Goal: Information Seeking & Learning: Learn about a topic

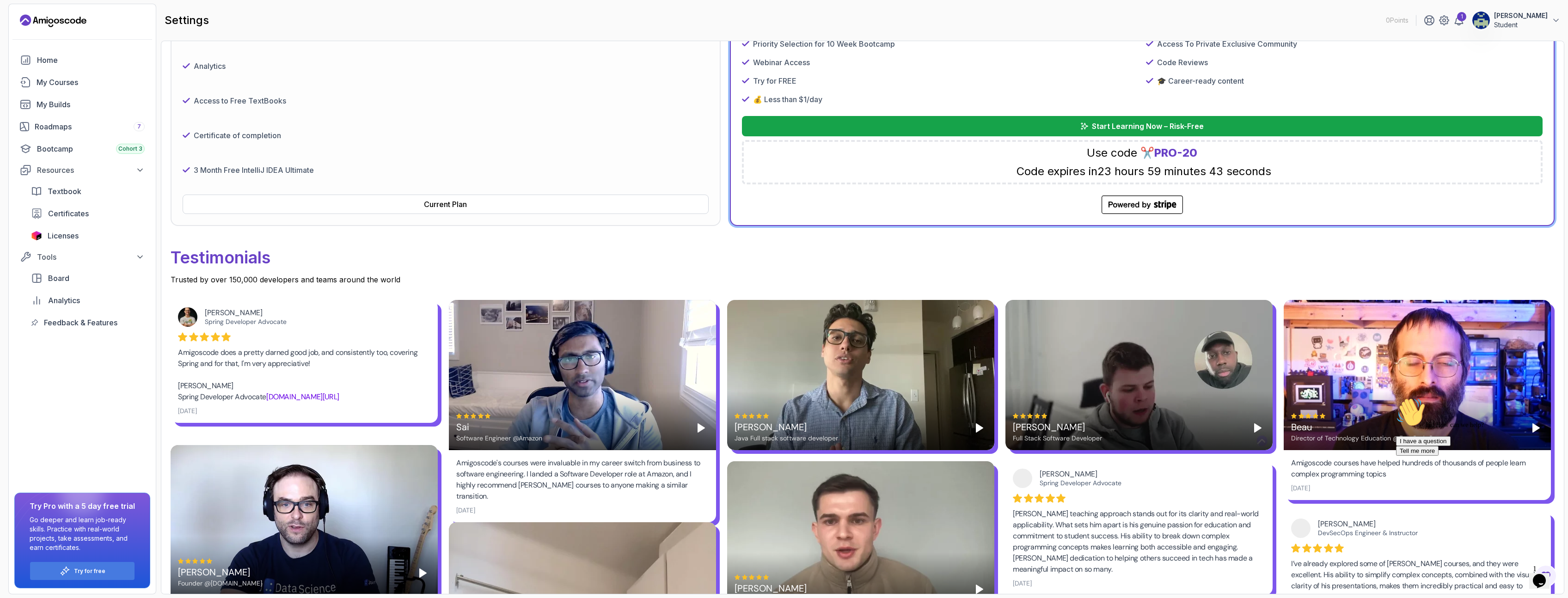
scroll to position [332, 0]
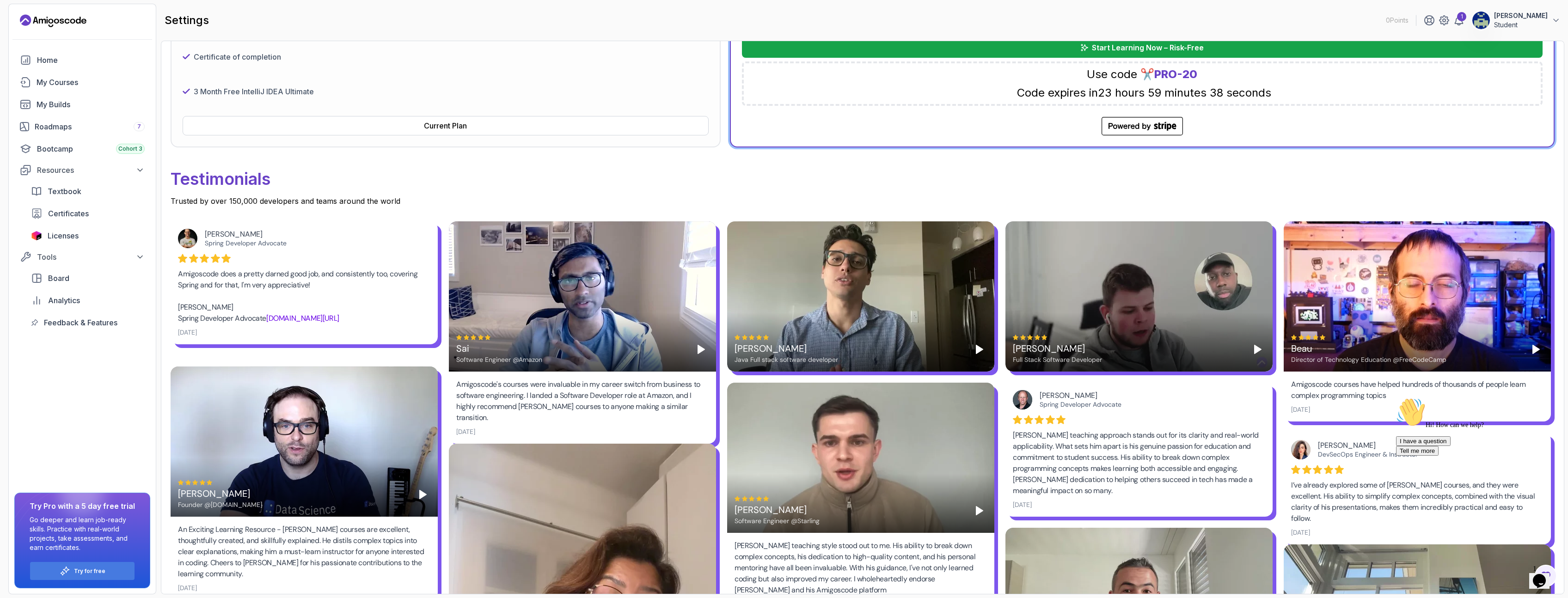
click at [266, 323] on link "spring.io/team/joshlong" at bounding box center [303, 318] width 73 height 9
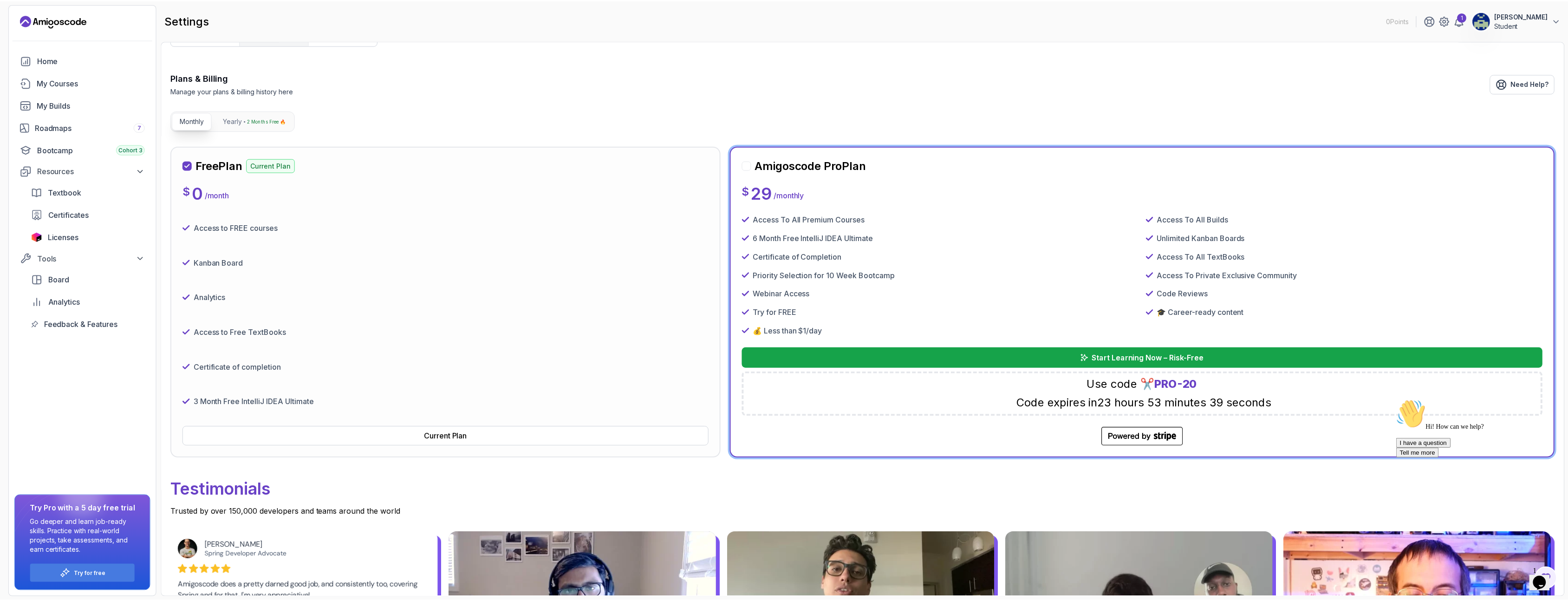
scroll to position [0, 0]
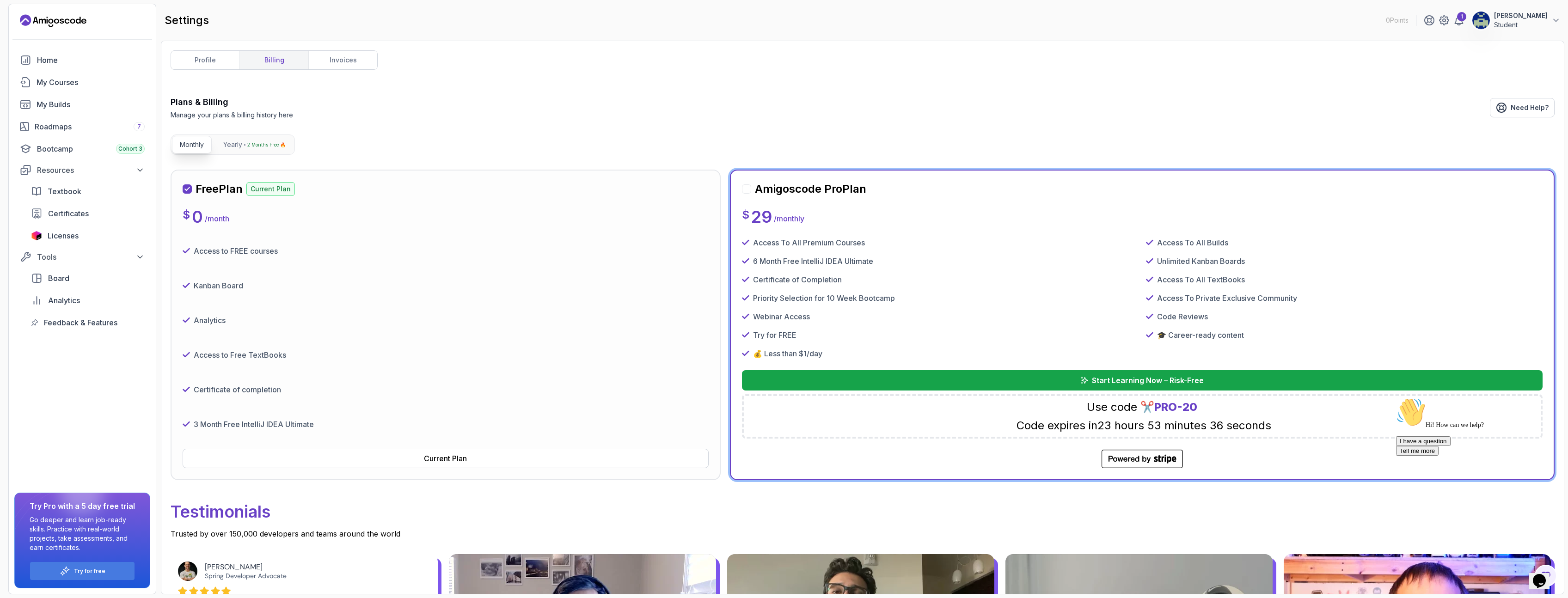
click at [79, 25] on icon "Landing page" at bounding box center [52, 20] width 67 height 14
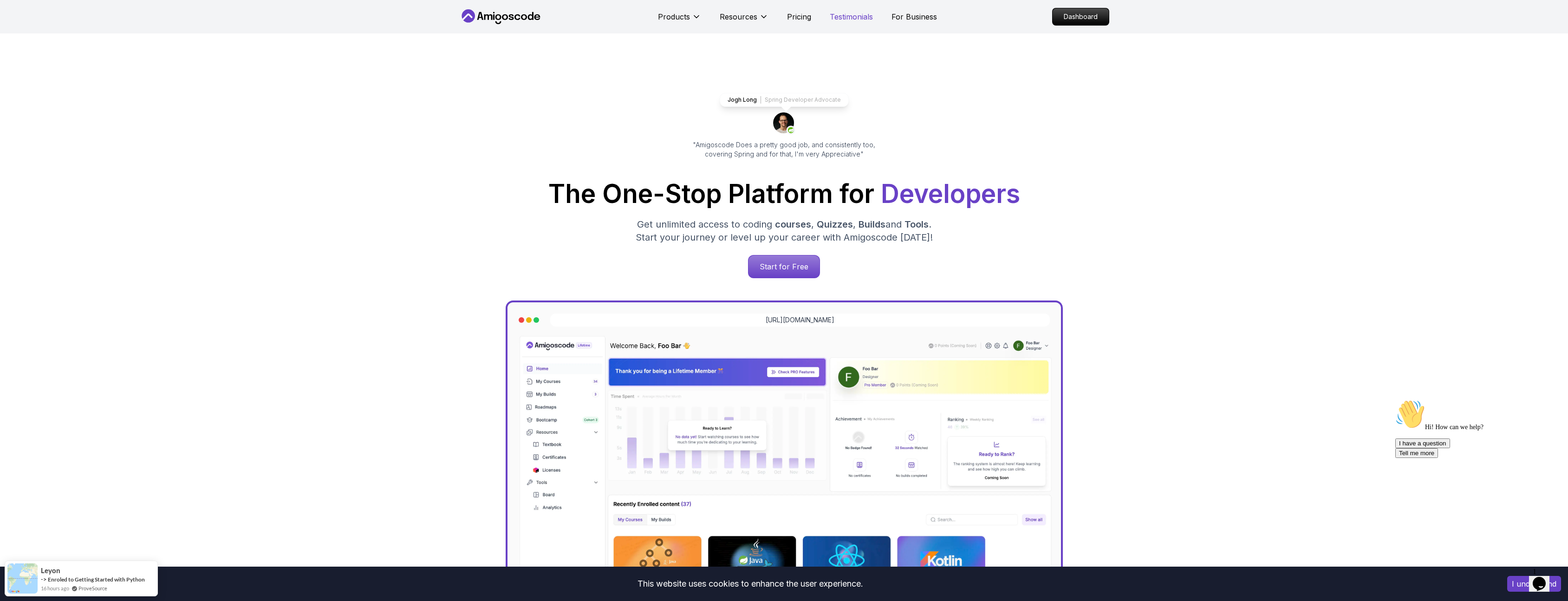
click at [846, 17] on p "Testimonials" at bounding box center [852, 16] width 43 height 11
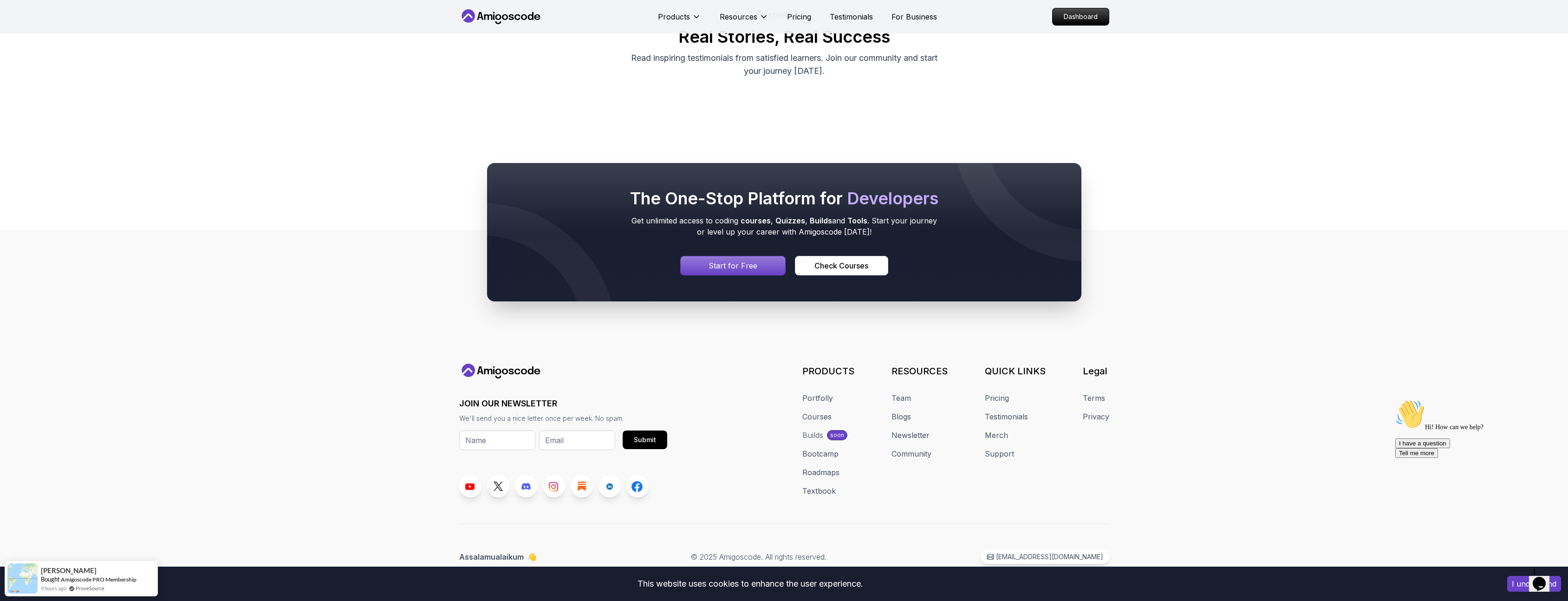
scroll to position [725, 0]
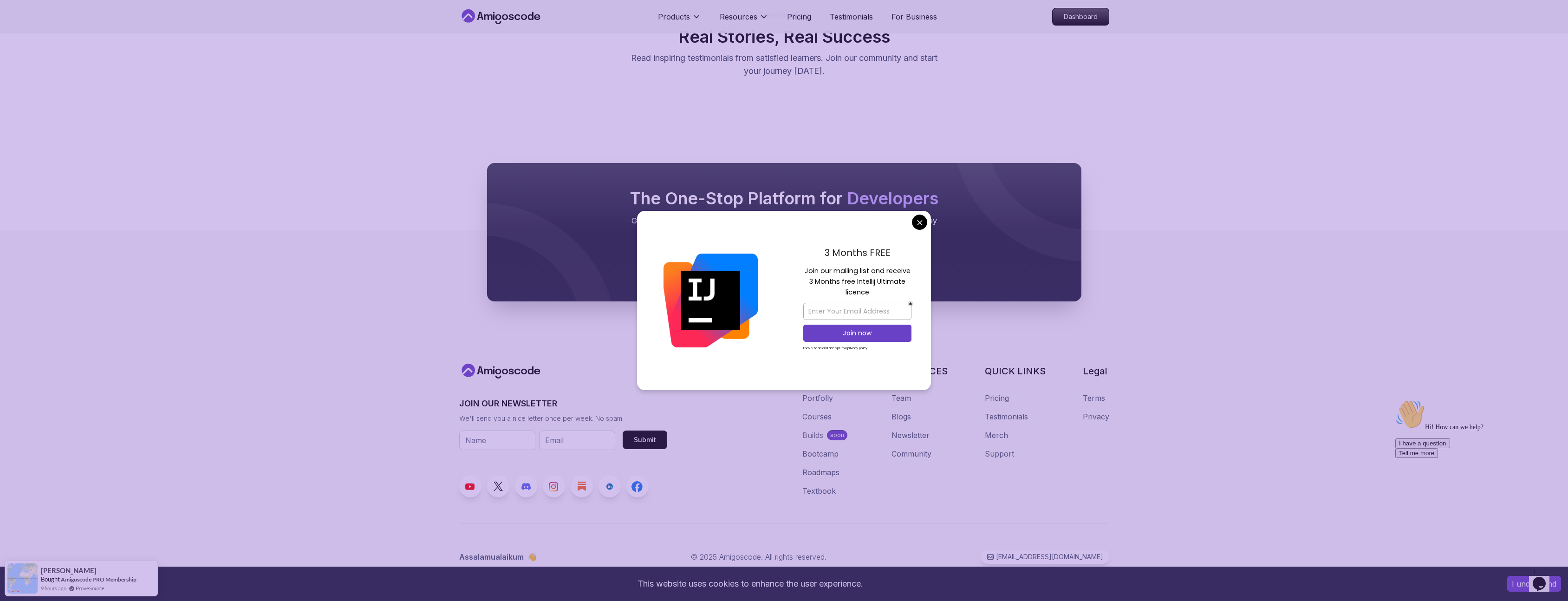
click at [921, 223] on body "This website uses cookies to enhance the user experience. I understand Products…" at bounding box center [784, 260] width 1568 height 682
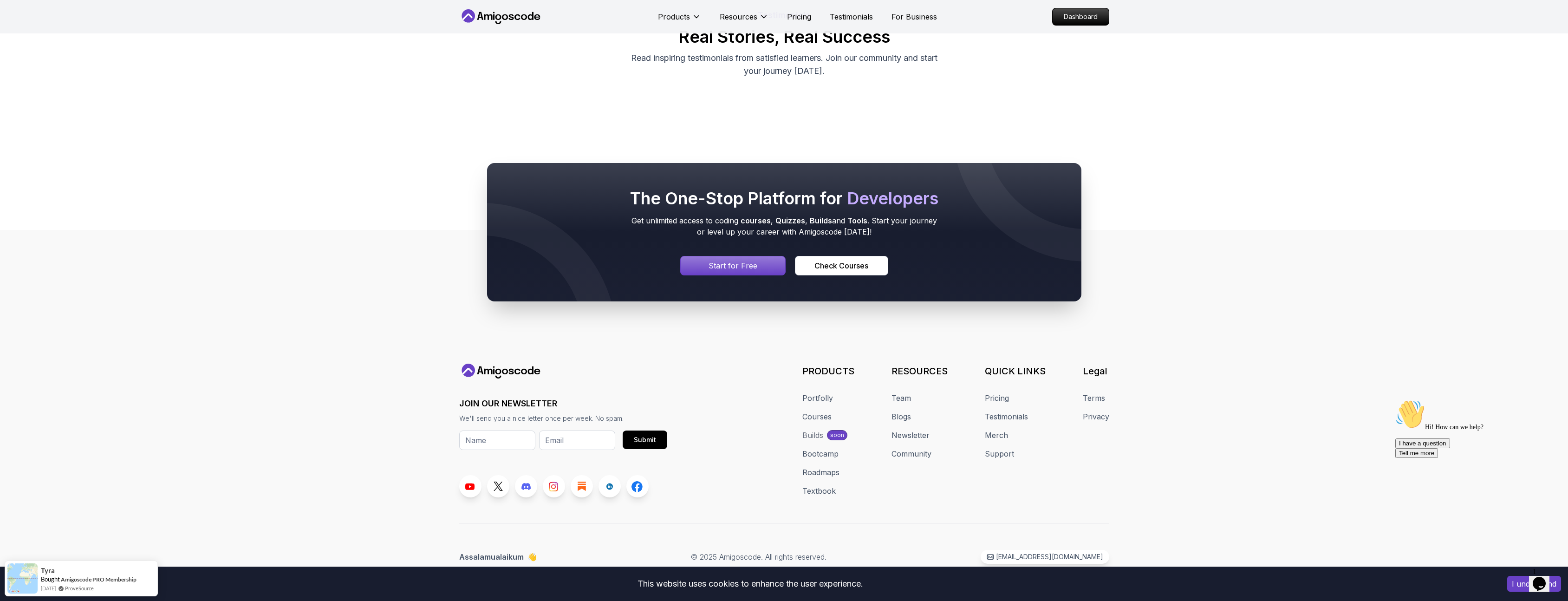
scroll to position [5240, 0]
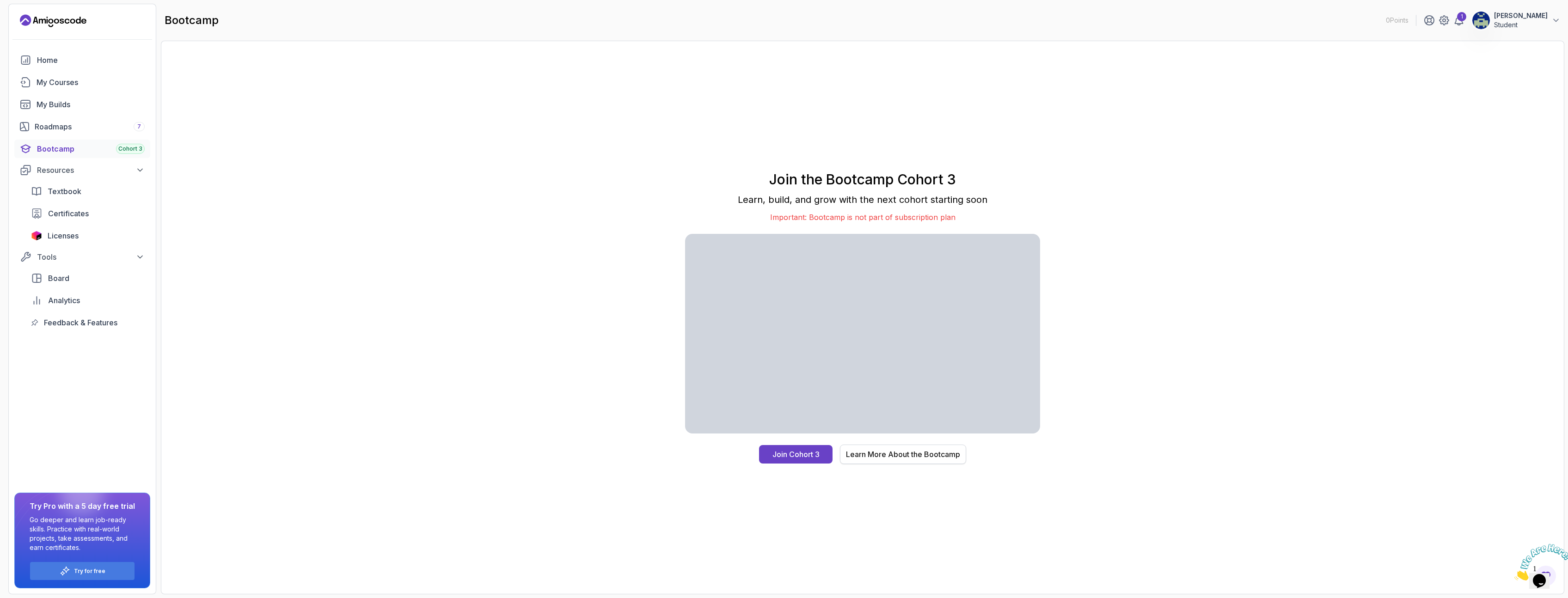
click at [944, 453] on div "Learn More About the Bootcamp" at bounding box center [902, 454] width 114 height 11
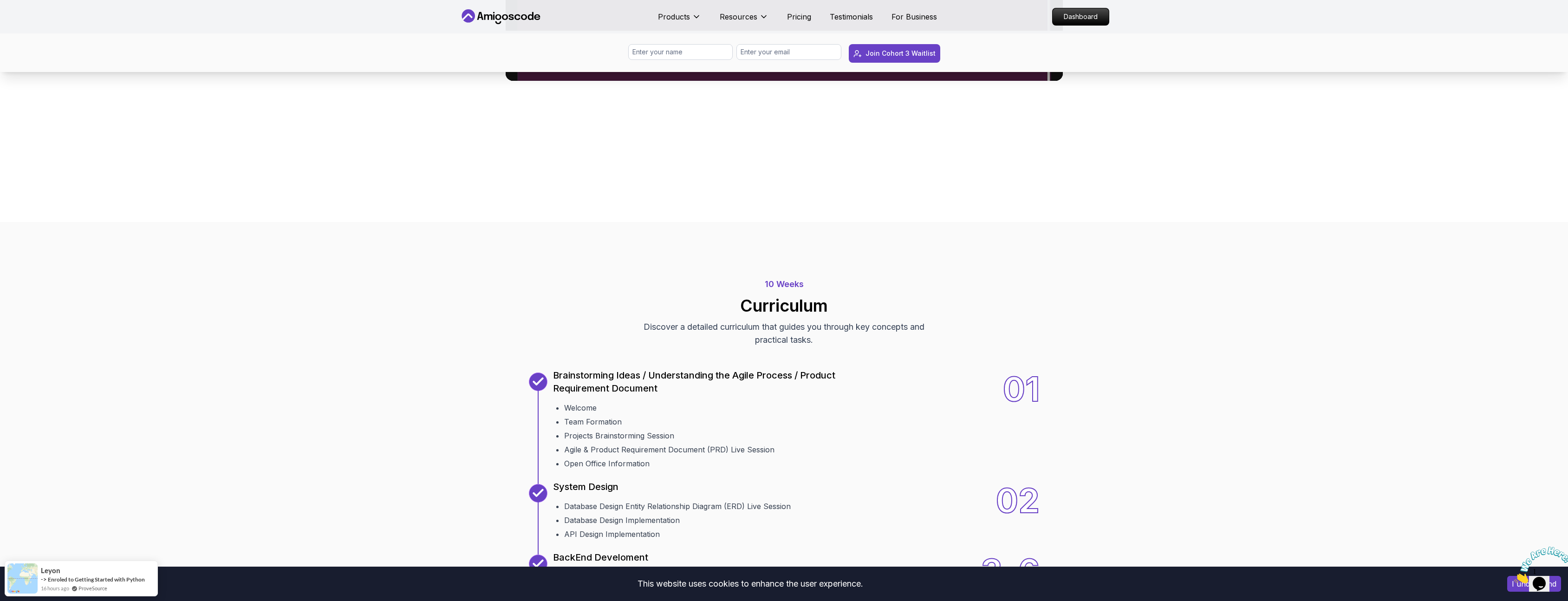
scroll to position [725, 0]
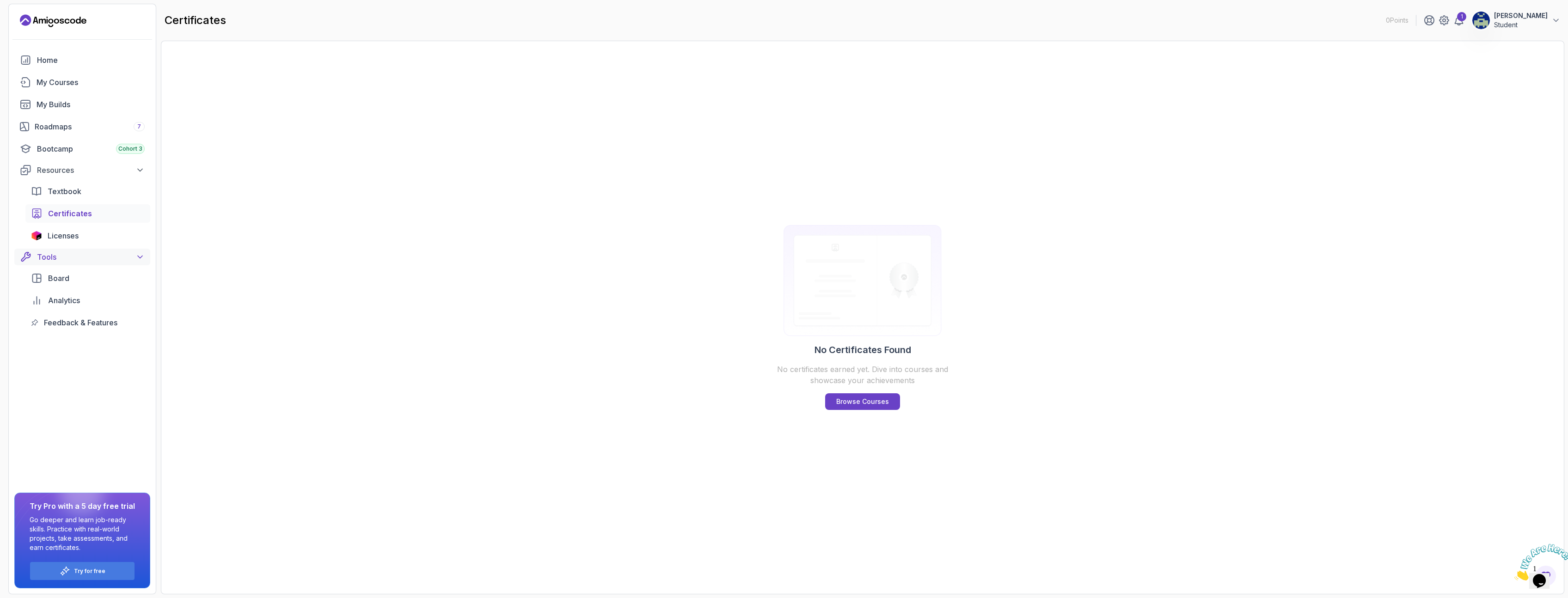
click at [136, 255] on icon at bounding box center [140, 256] width 9 height 9
click at [139, 254] on icon at bounding box center [140, 256] width 9 height 9
click at [63, 234] on span "Licenses" at bounding box center [63, 235] width 31 height 11
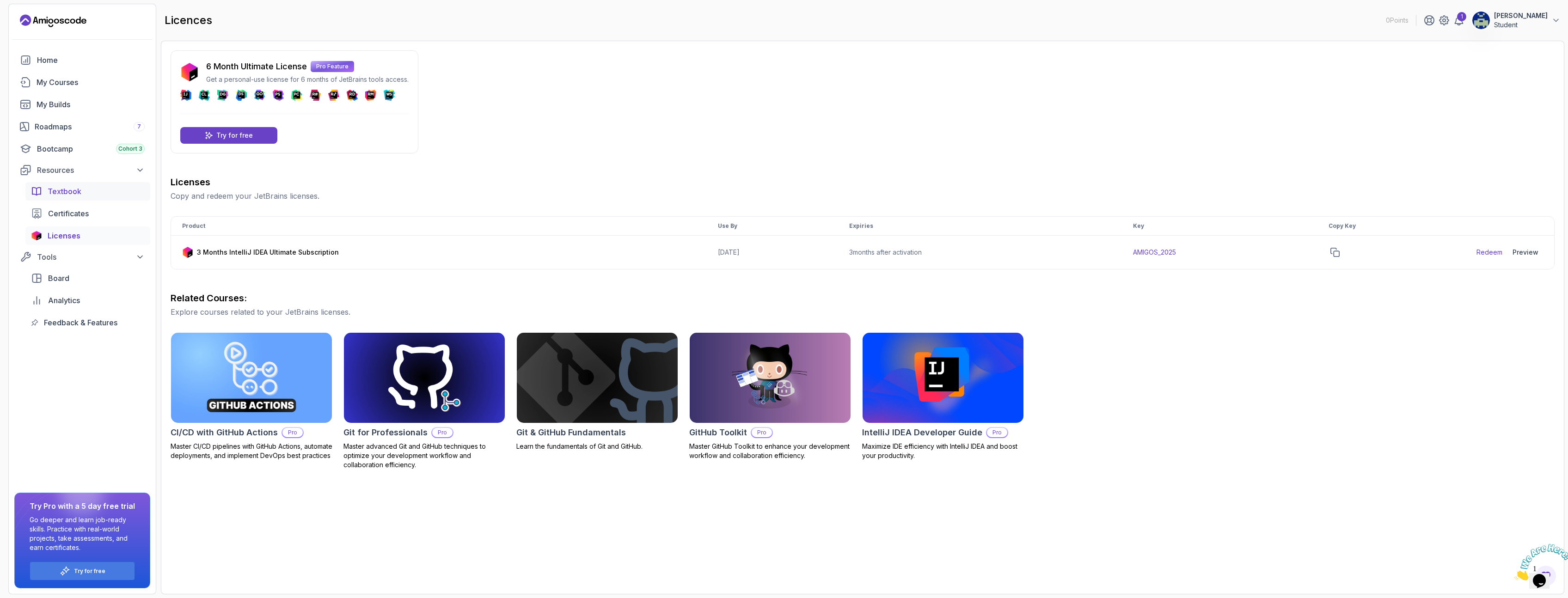
click at [74, 192] on span "Textbook" at bounding box center [64, 191] width 34 height 11
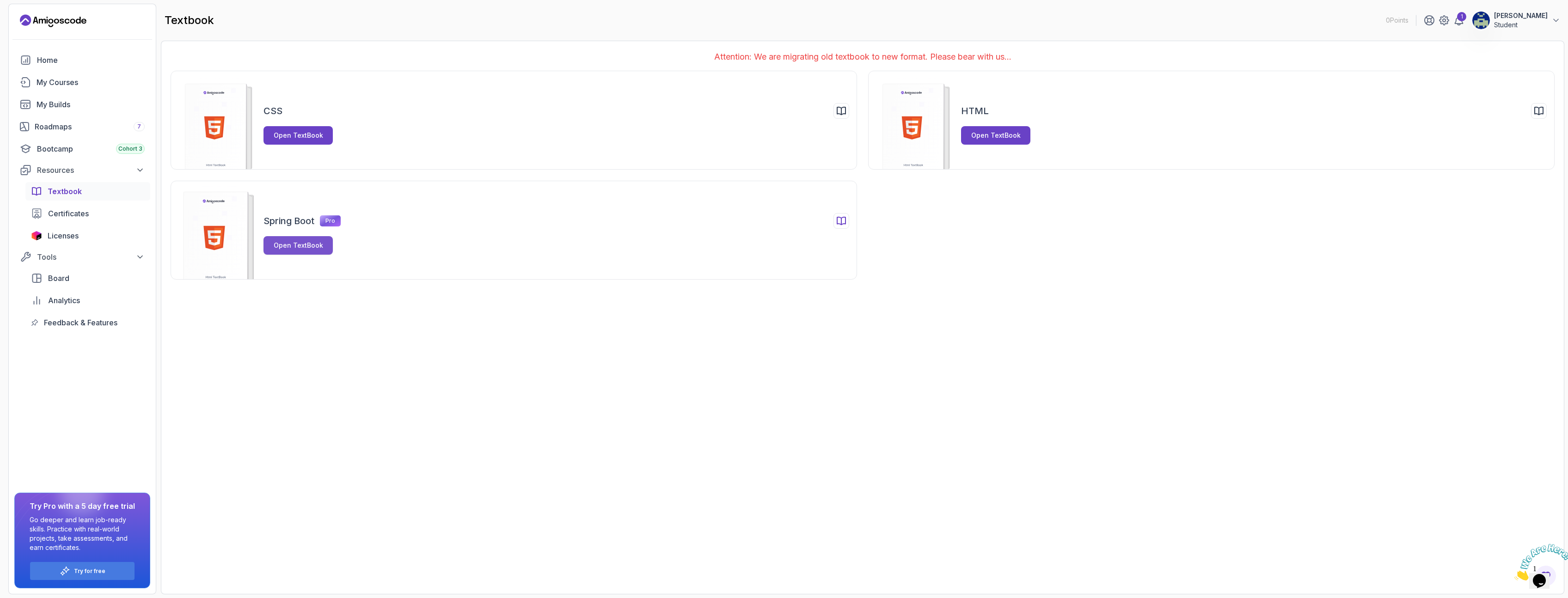
click at [302, 247] on div "Open TextBook" at bounding box center [299, 245] width 49 height 9
click at [1001, 136] on div "Open TextBook" at bounding box center [995, 135] width 49 height 9
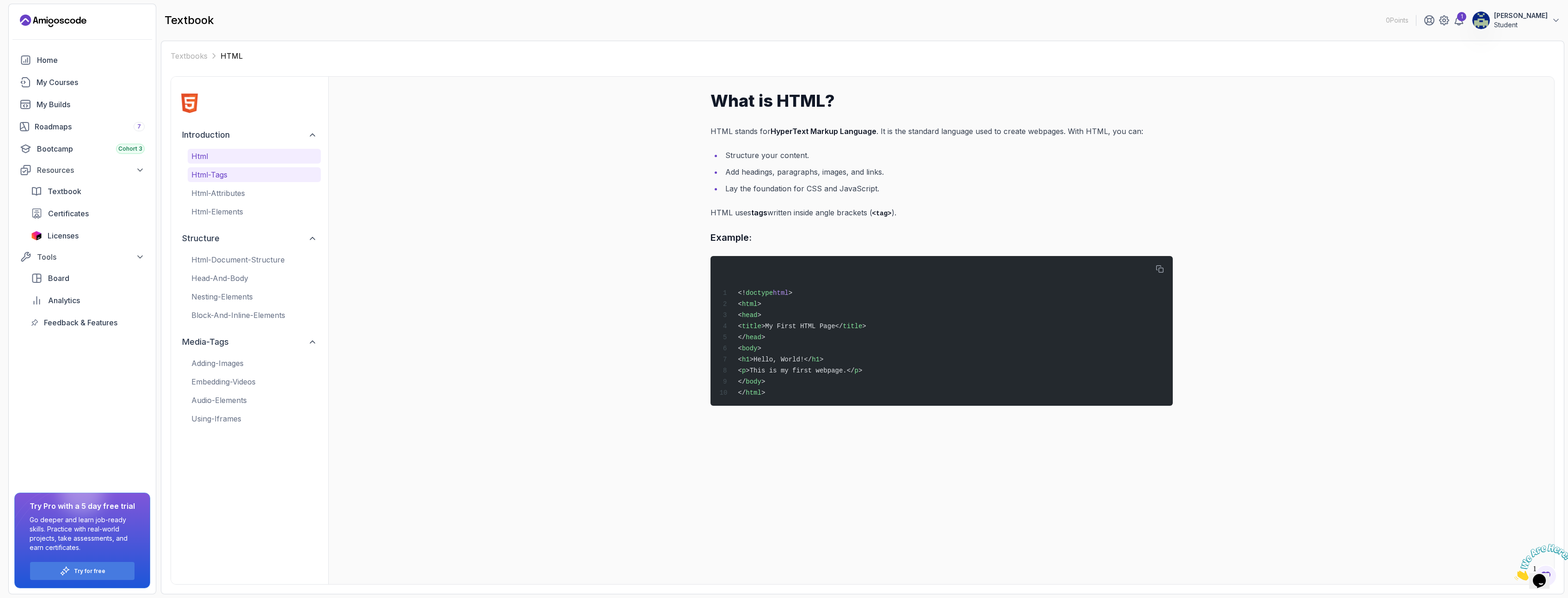
click at [225, 175] on p "html-tags" at bounding box center [254, 174] width 126 height 11
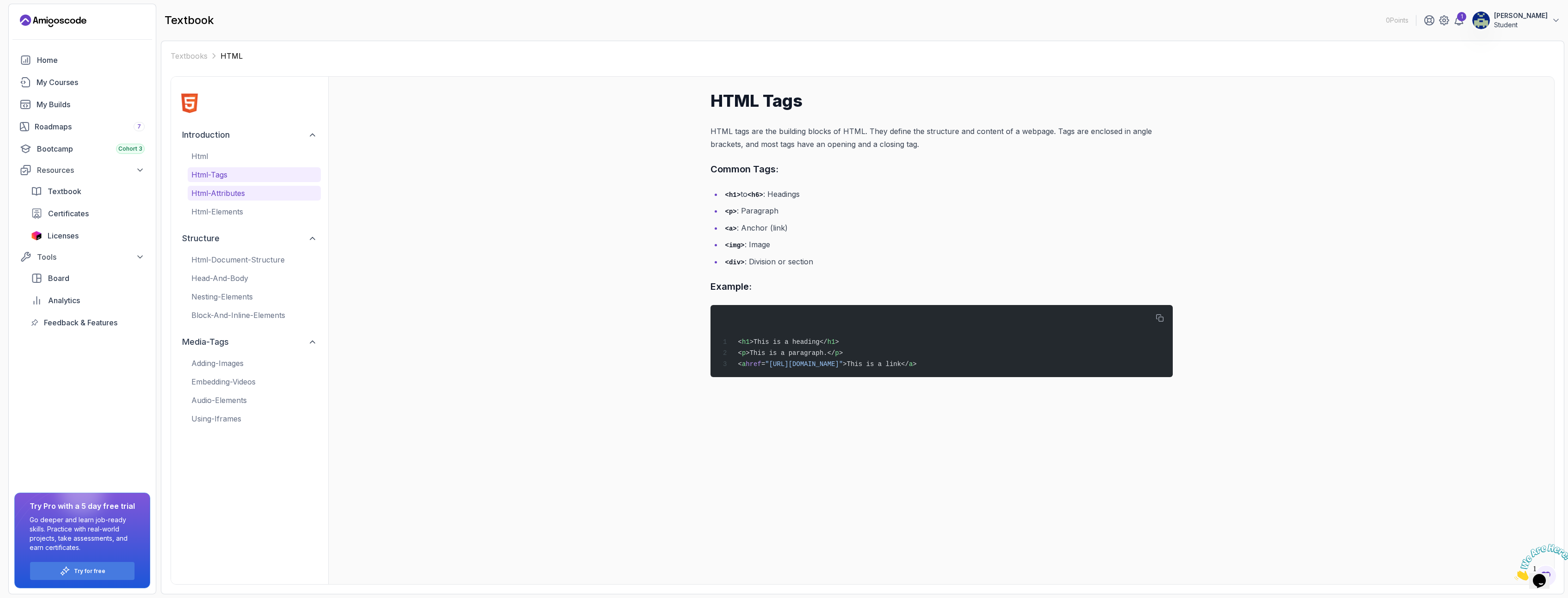
click at [238, 196] on p "html-attributes" at bounding box center [254, 193] width 126 height 11
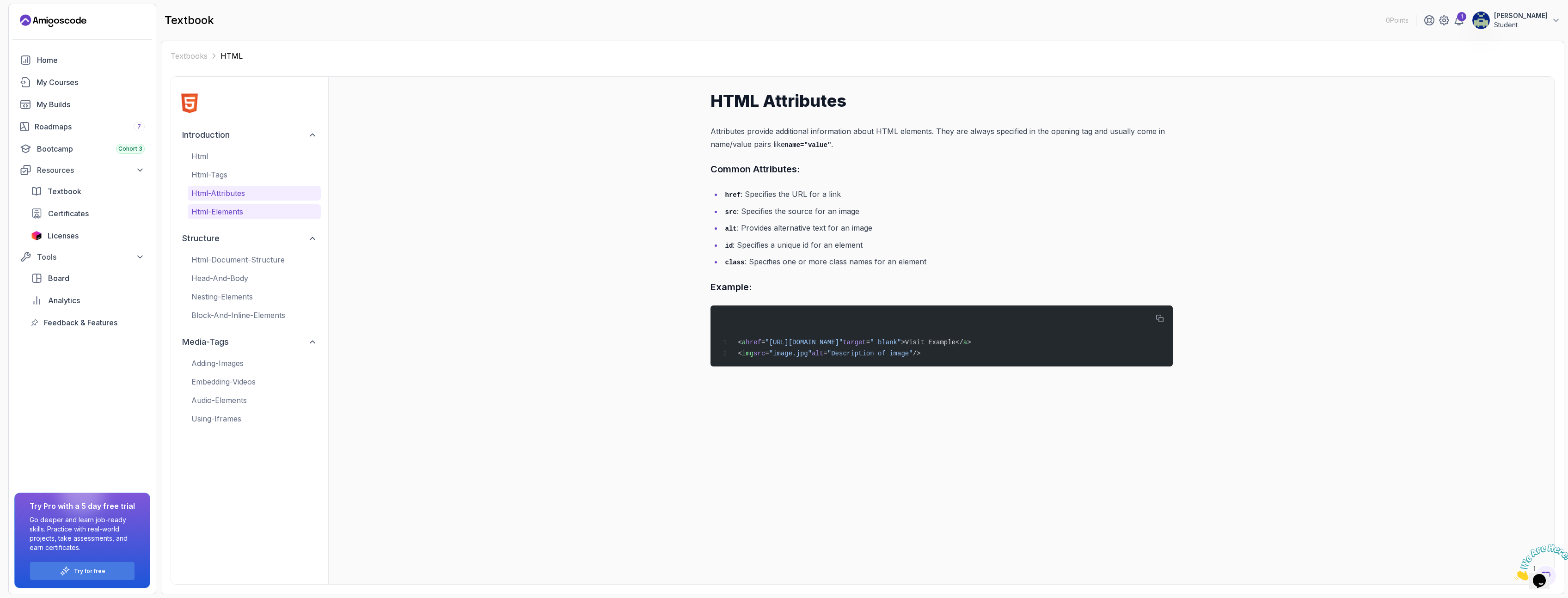
click at [238, 213] on p "html-elements" at bounding box center [254, 211] width 126 height 11
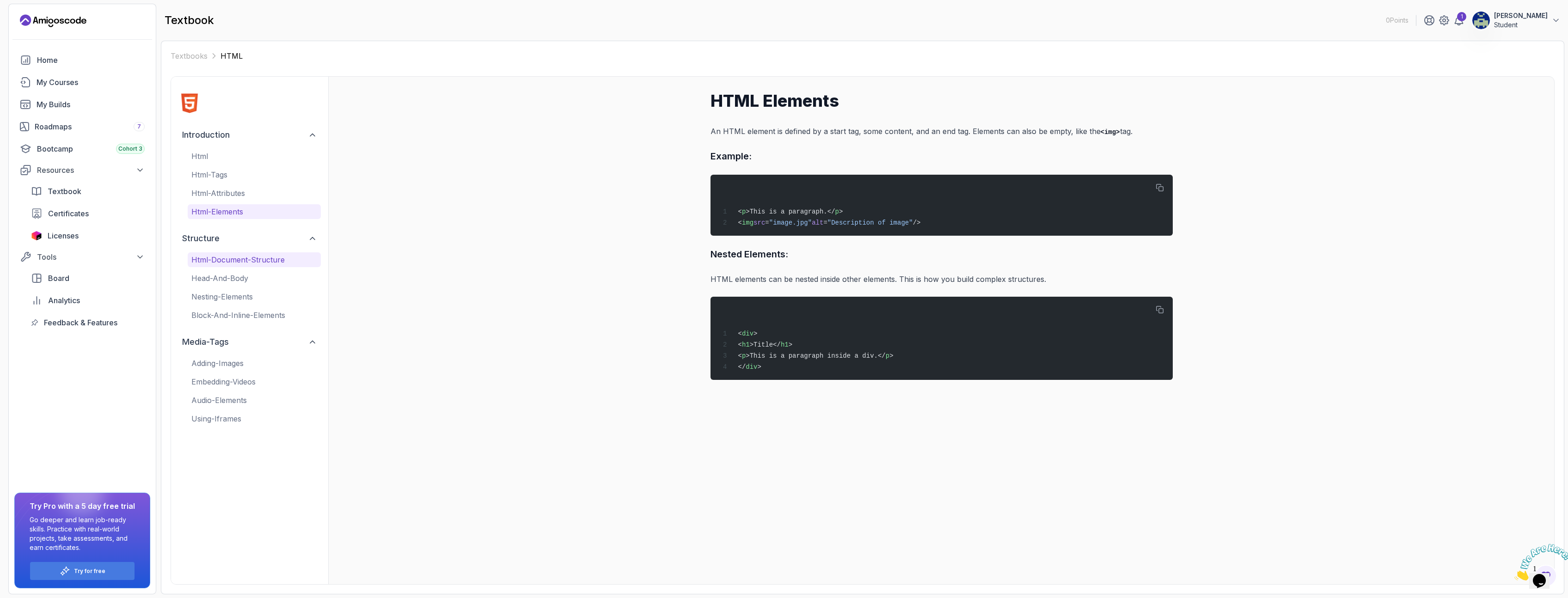
click at [247, 256] on p "html-document-structure" at bounding box center [254, 260] width 126 height 11
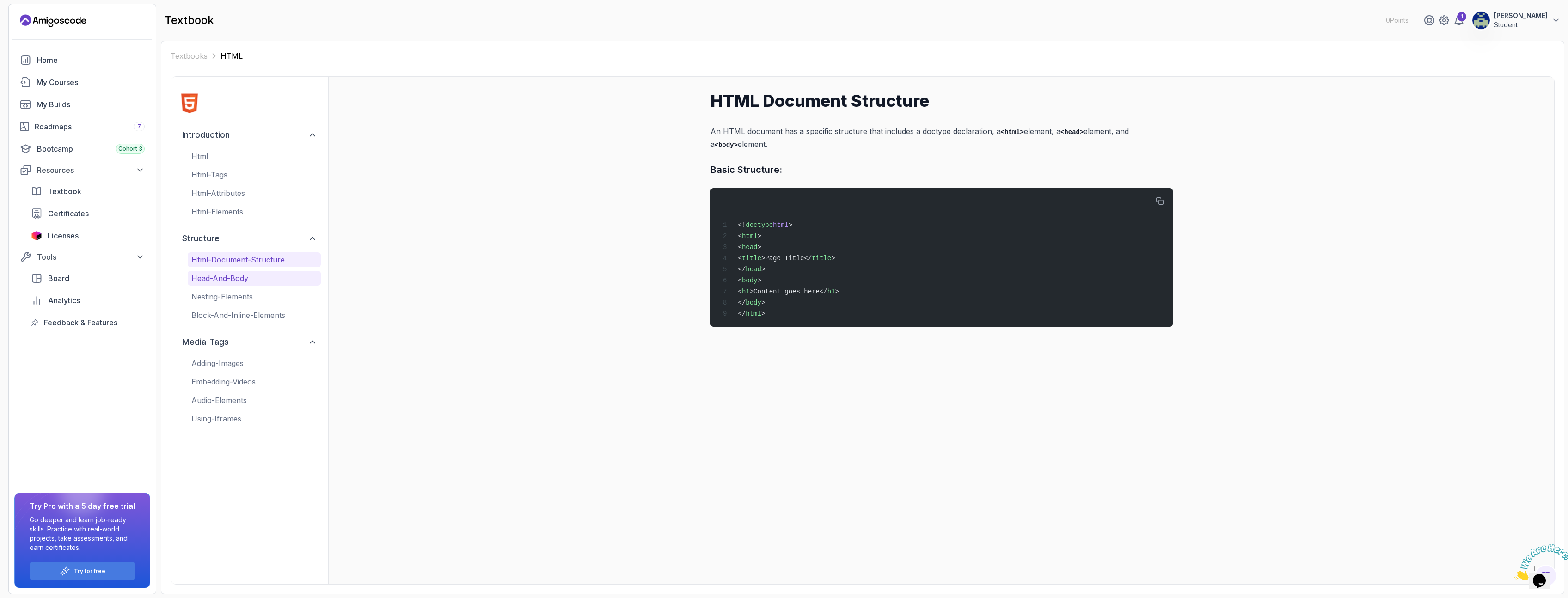
click at [243, 278] on p "head-and-body" at bounding box center [254, 277] width 126 height 11
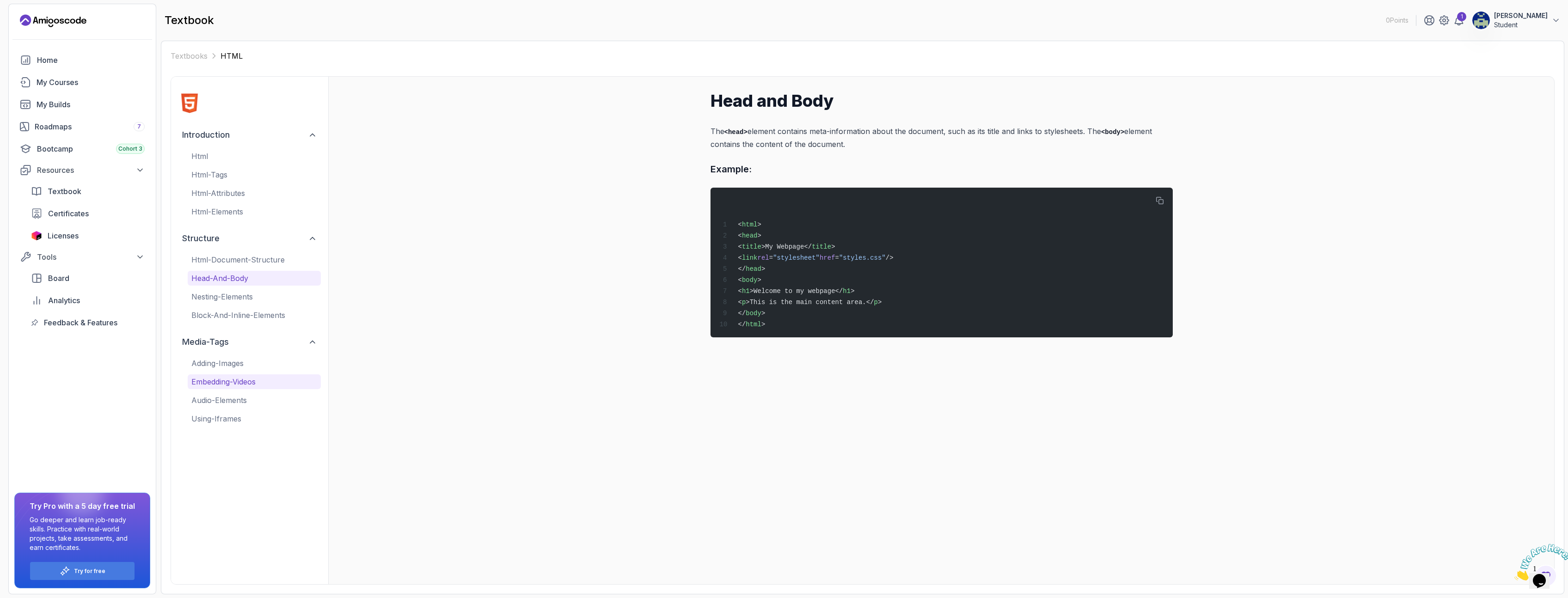
click at [226, 382] on p "embedding-videos" at bounding box center [254, 381] width 126 height 11
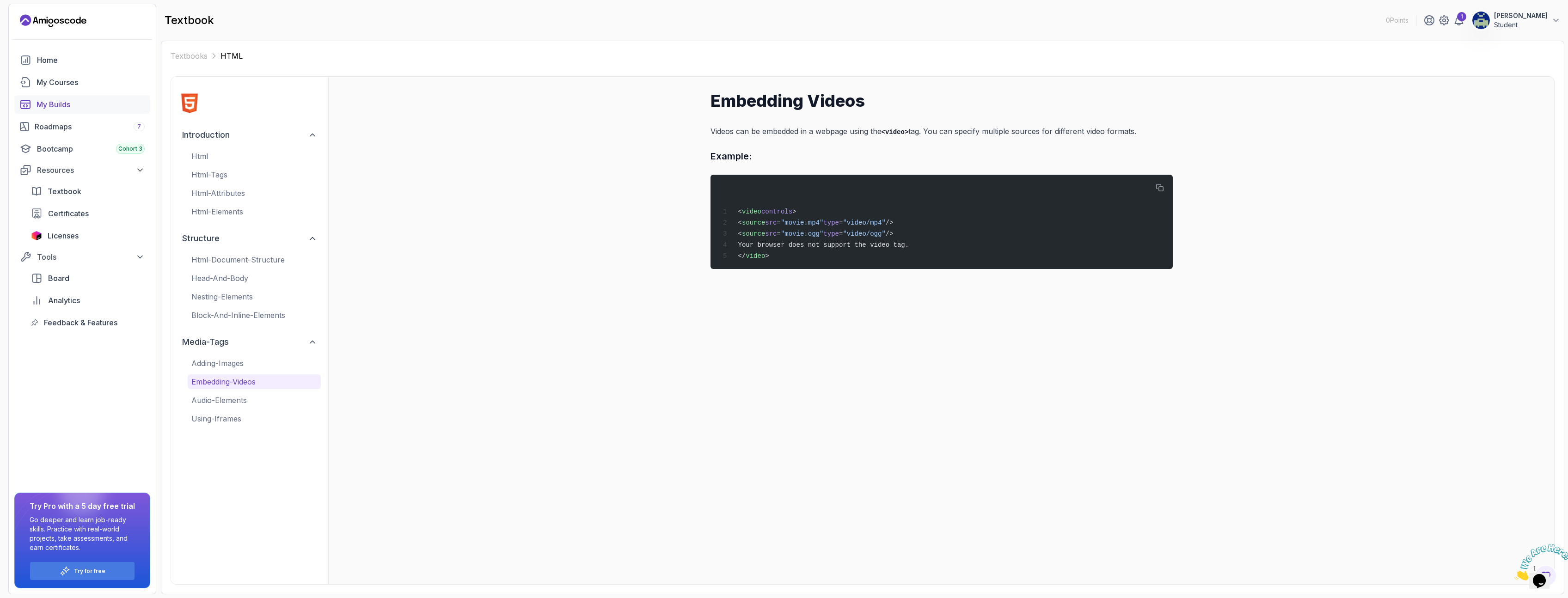
click at [54, 104] on div "My Builds" at bounding box center [90, 104] width 108 height 11
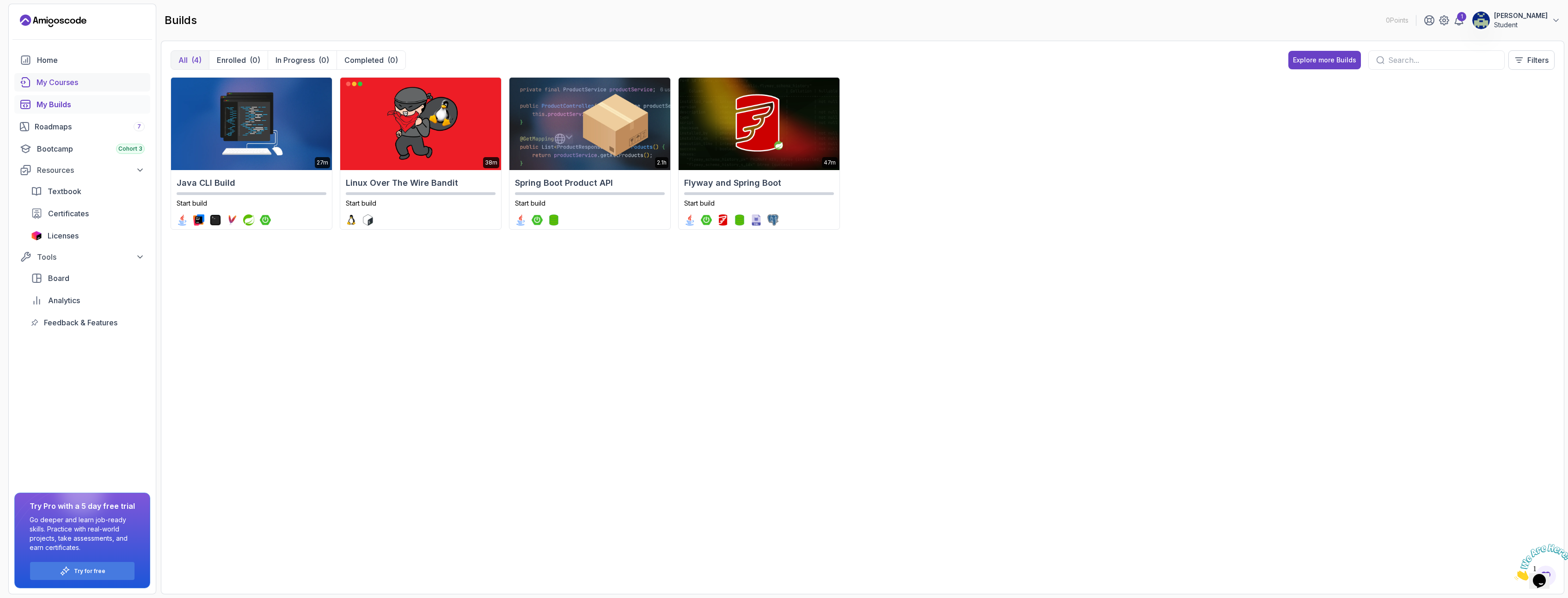
click at [58, 81] on div "My Courses" at bounding box center [90, 82] width 108 height 11
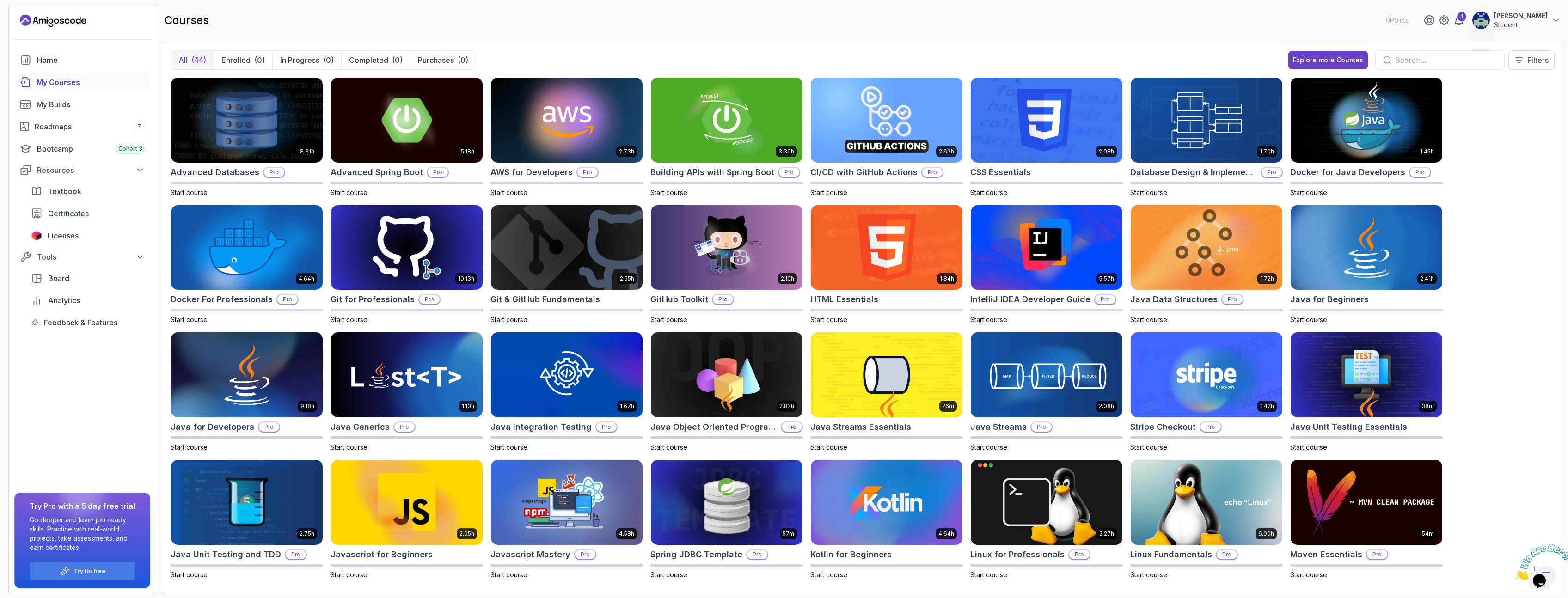
click at [1532, 61] on p "Filters" at bounding box center [1538, 59] width 21 height 11
click at [1543, 160] on div at bounding box center [1542, 157] width 9 height 9
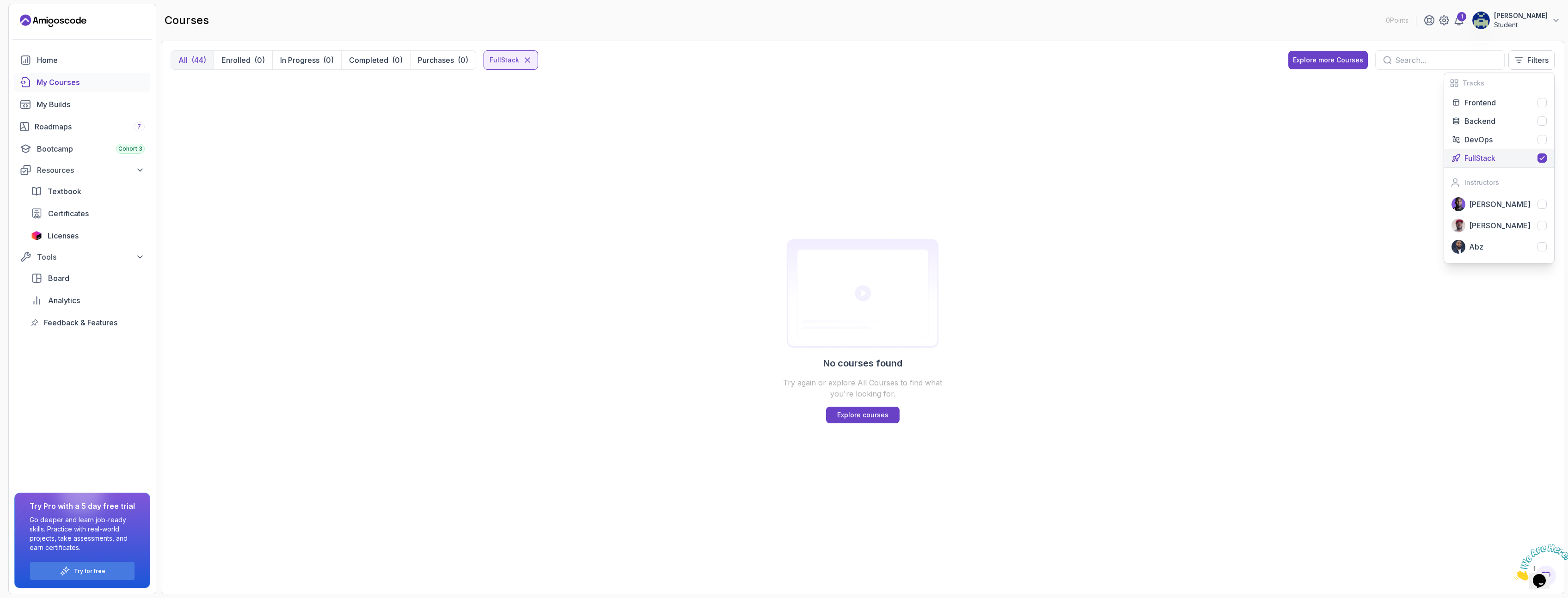
click at [1539, 163] on button "FullStack" at bounding box center [1499, 158] width 110 height 19
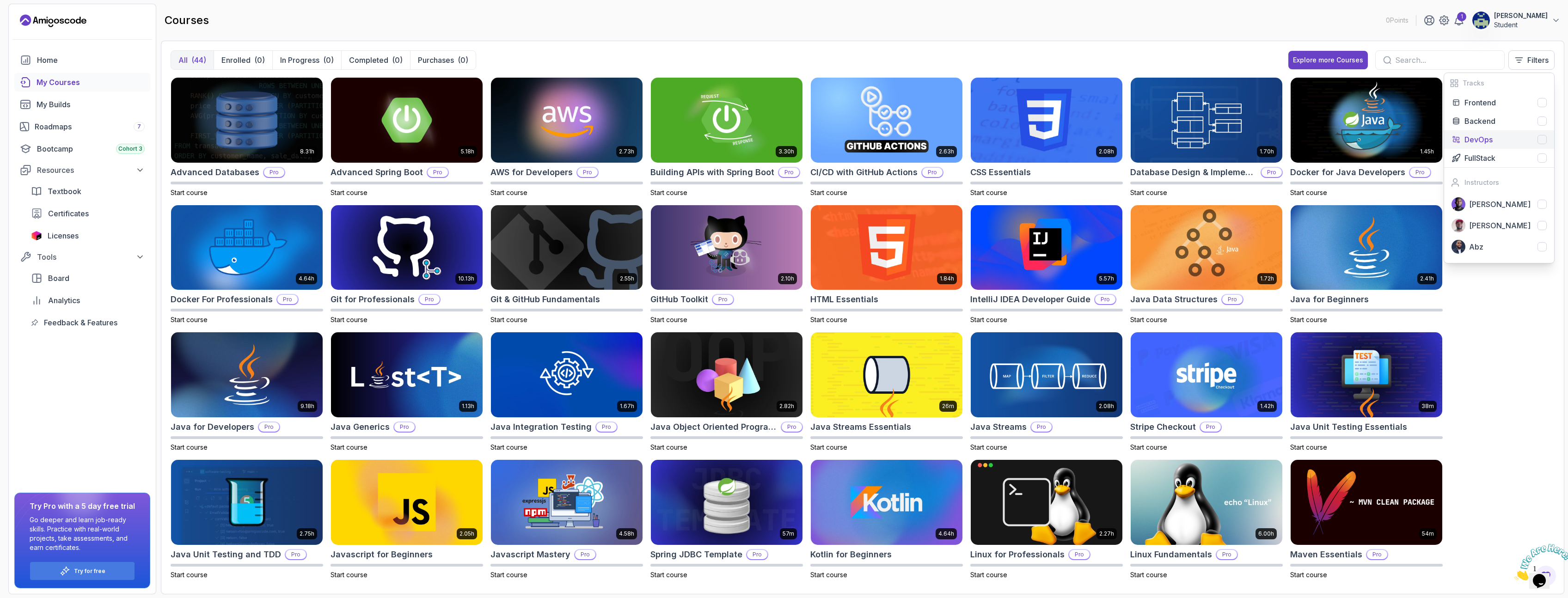
click at [1543, 140] on div at bounding box center [1542, 140] width 9 height 9
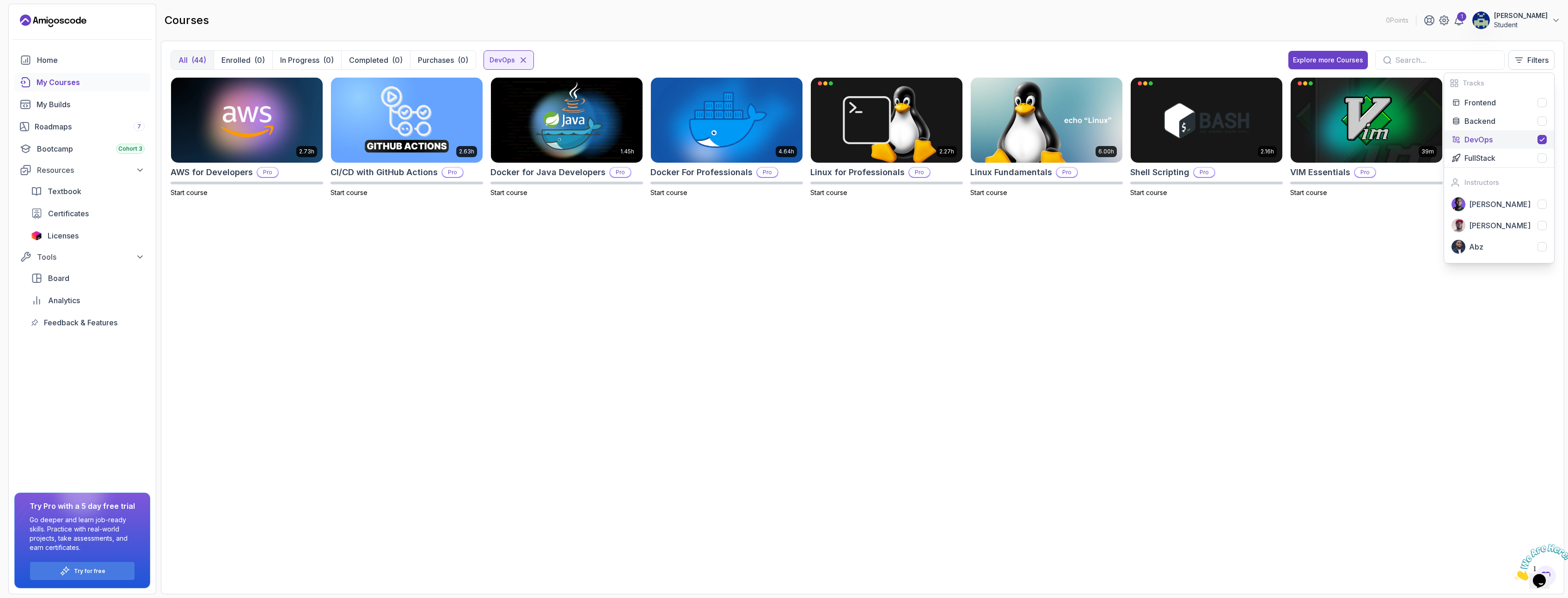
drag, startPoint x: 1544, startPoint y: 141, endPoint x: 1542, endPoint y: 134, distance: 7.3
click at [1544, 140] on icon at bounding box center [1542, 140] width 8 height 8
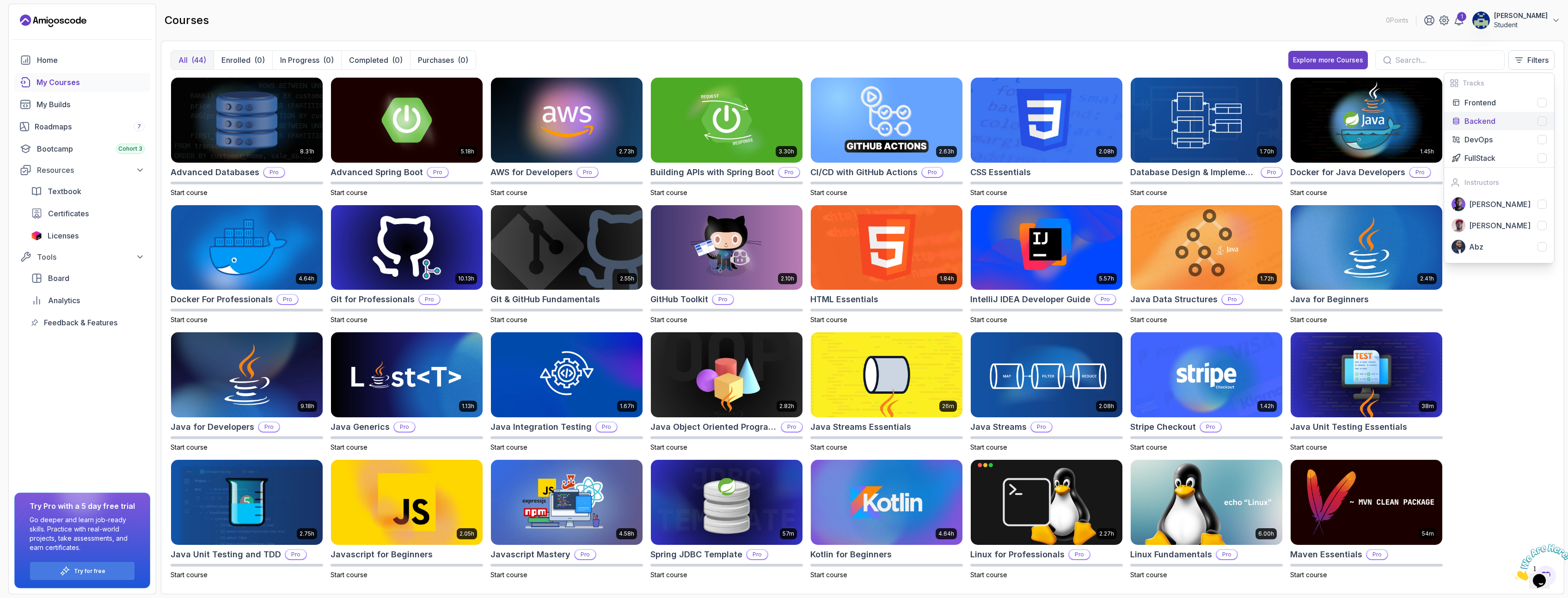
click at [1539, 121] on div at bounding box center [1542, 121] width 9 height 9
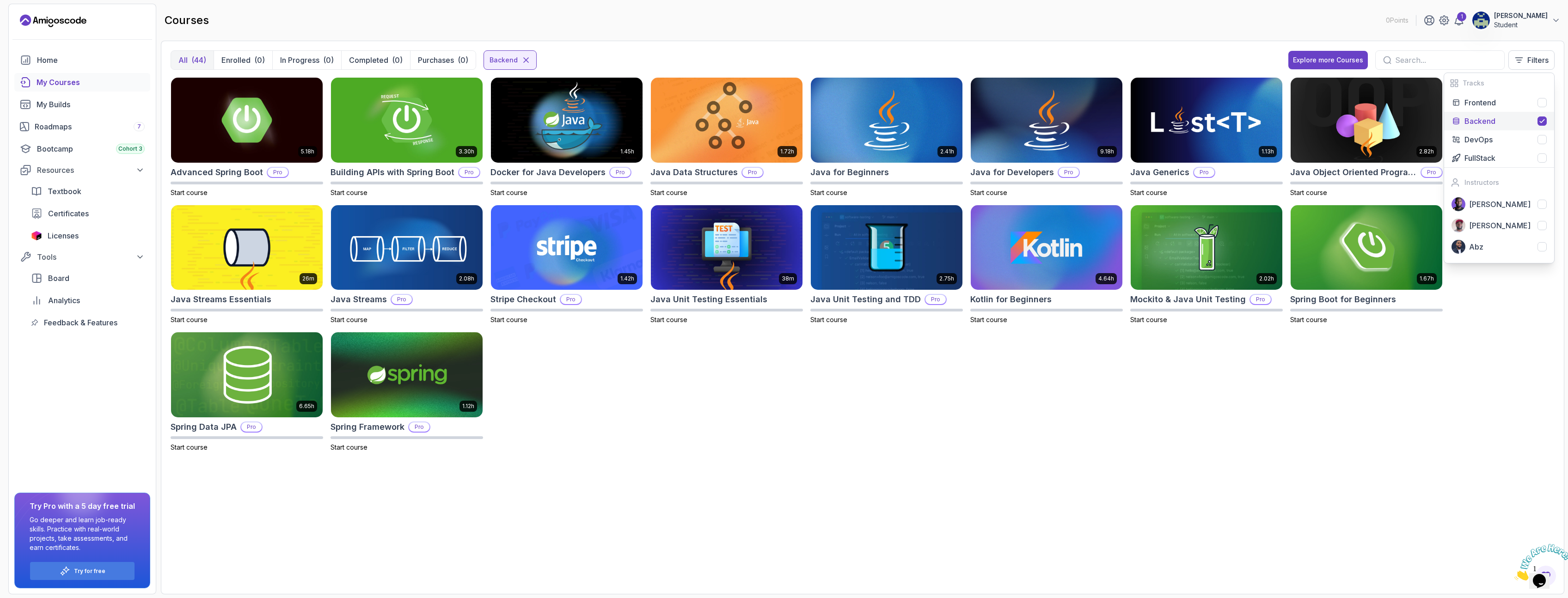
click at [1539, 121] on icon at bounding box center [1542, 121] width 8 height 8
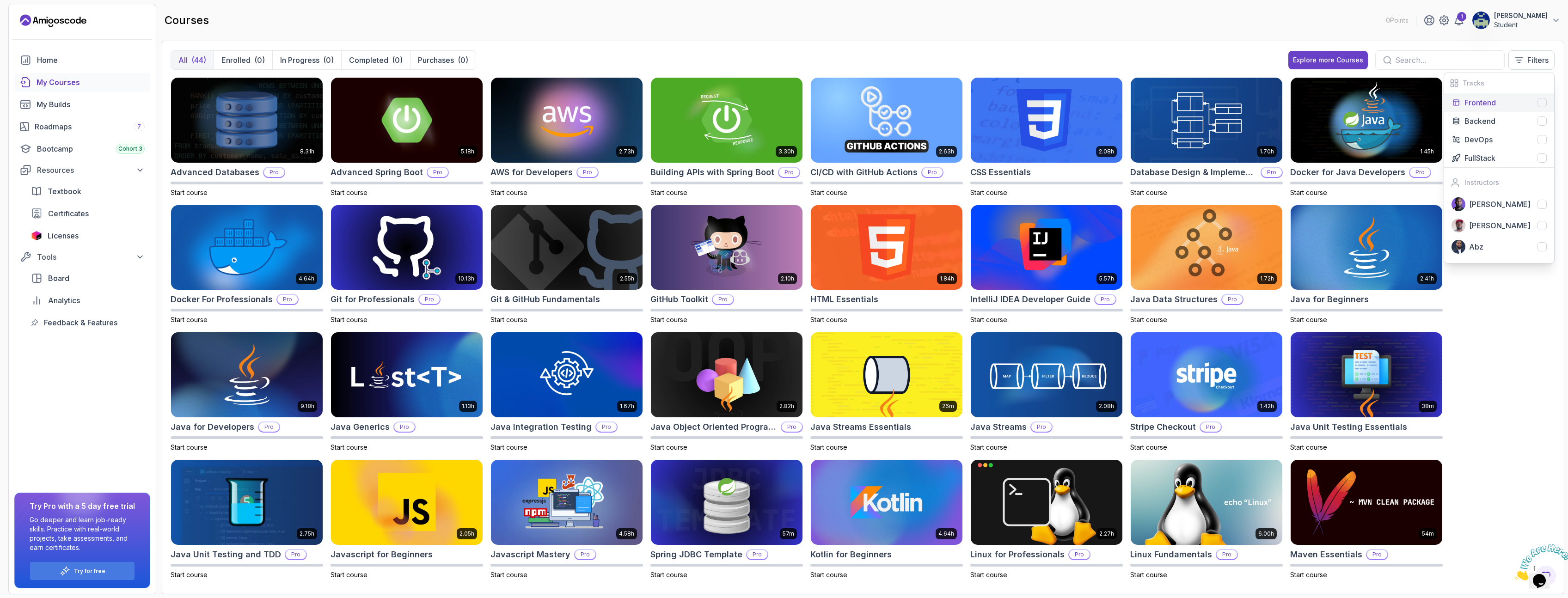
click at [1543, 105] on div at bounding box center [1542, 102] width 9 height 9
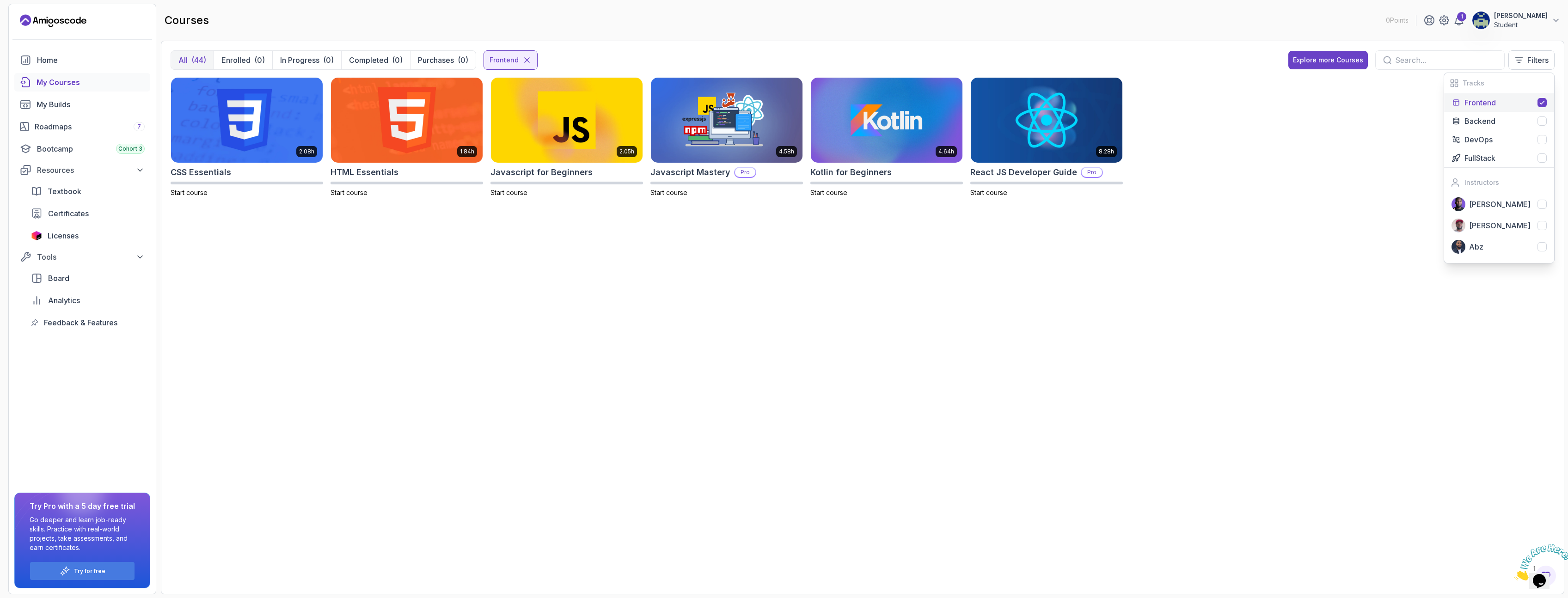
click at [1542, 106] on icon at bounding box center [1542, 102] width 8 height 8
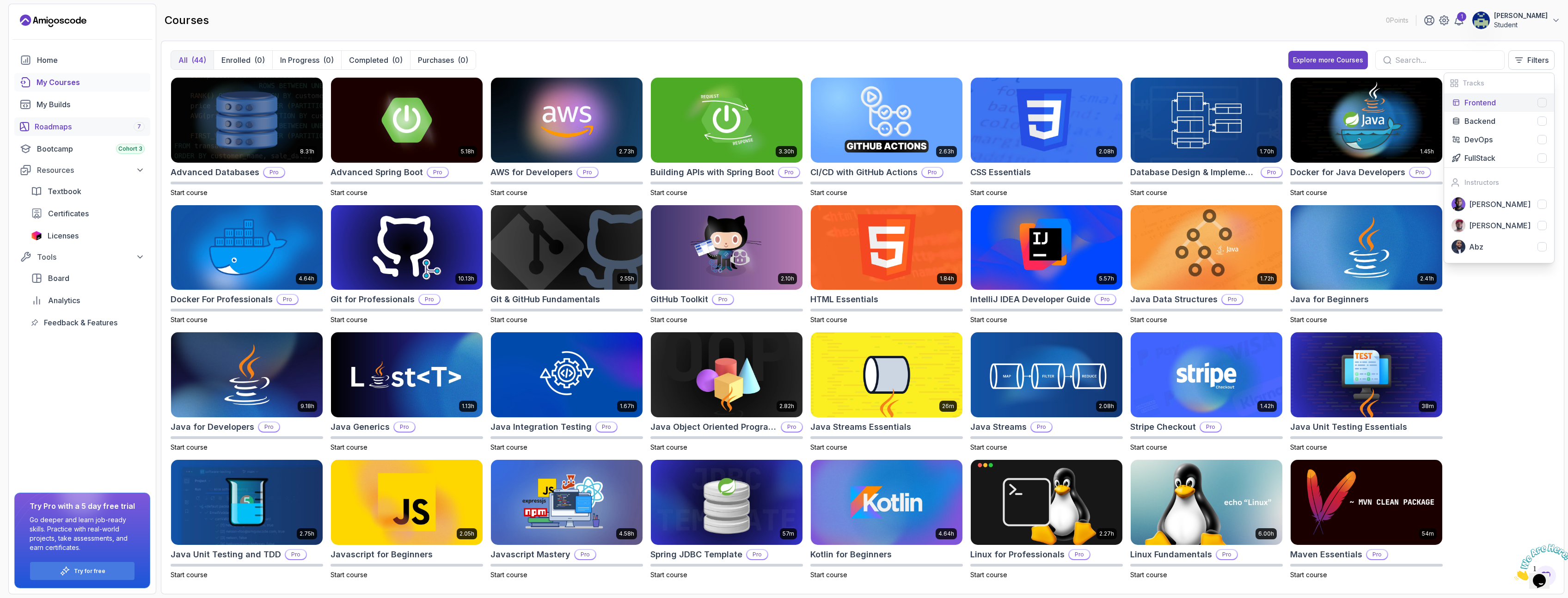
click at [66, 126] on div "Roadmaps 7" at bounding box center [90, 126] width 110 height 11
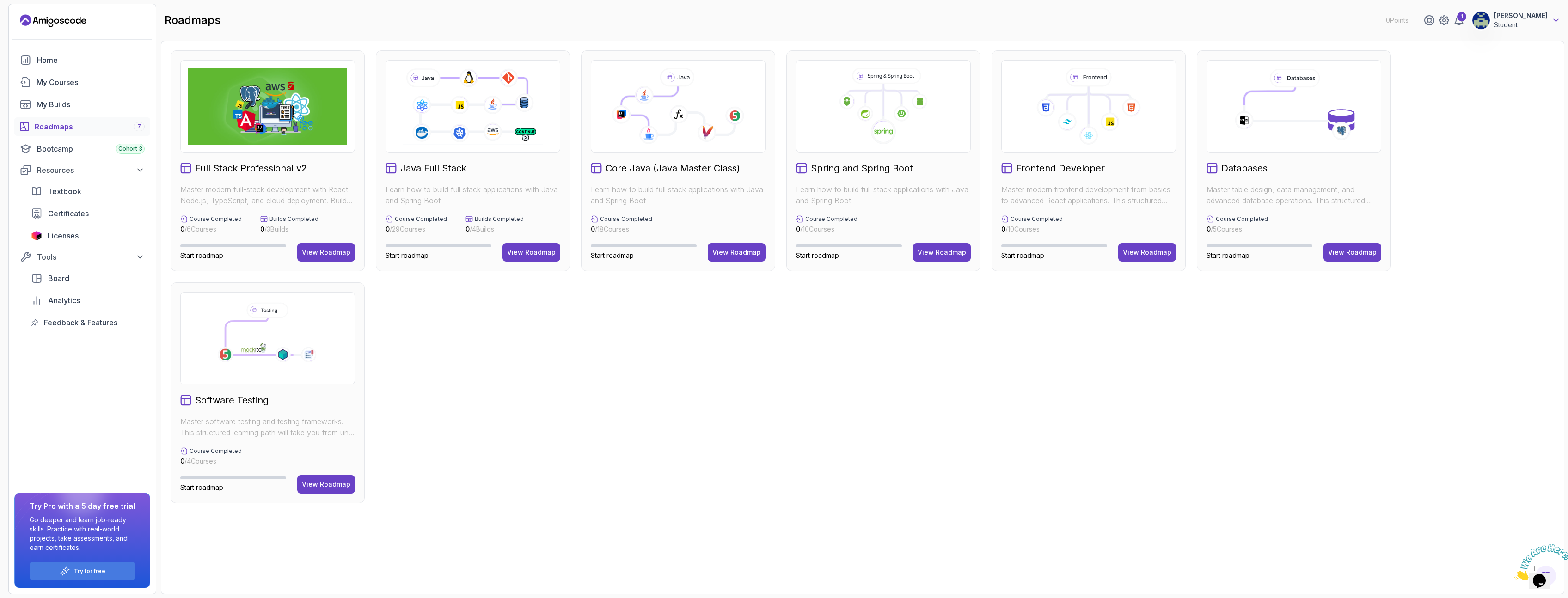
click at [1551, 18] on icon at bounding box center [1555, 20] width 9 height 9
click at [1512, 152] on p "Community" at bounding box center [1494, 156] width 40 height 11
